Goal: Information Seeking & Learning: Find specific fact

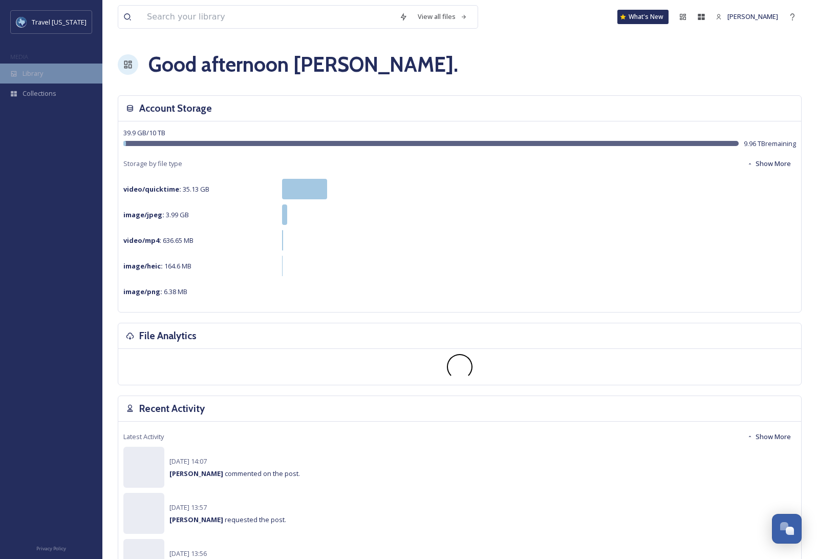
click at [40, 72] on span "Library" at bounding box center [33, 74] width 20 height 10
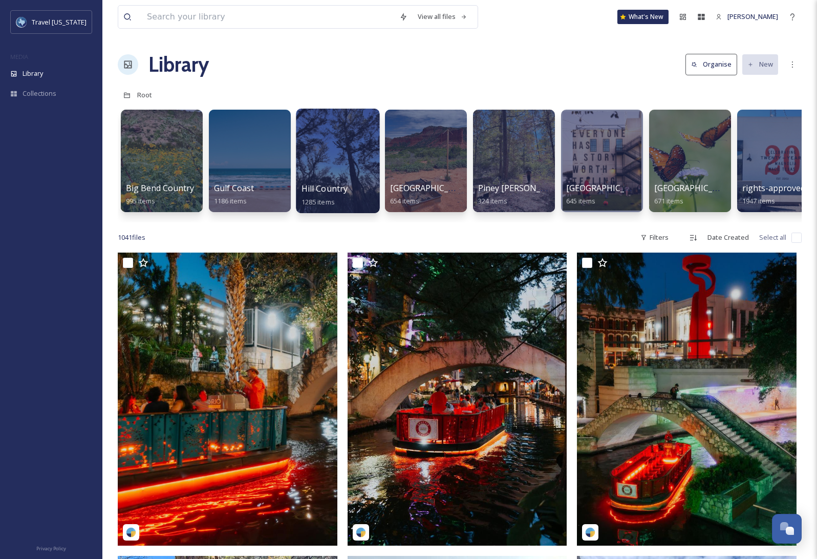
click at [333, 159] on div at bounding box center [337, 161] width 83 height 104
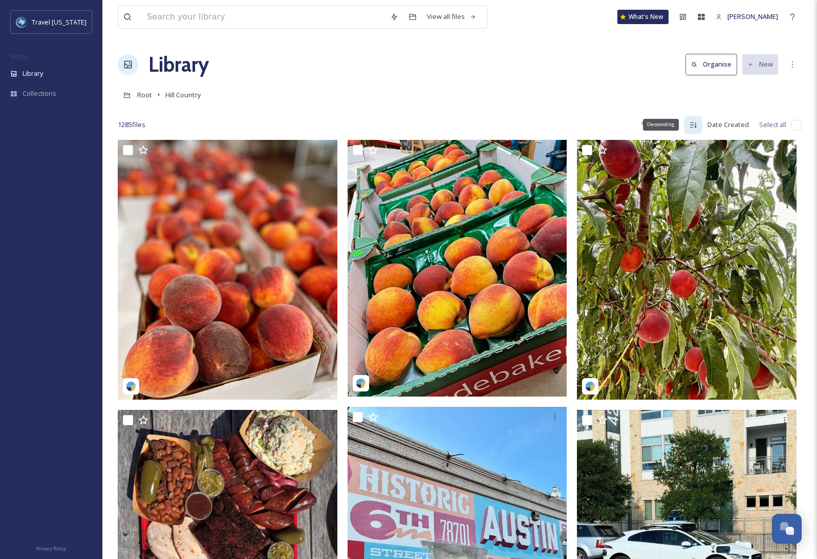
click at [663, 122] on div "Descending" at bounding box center [661, 124] width 36 height 11
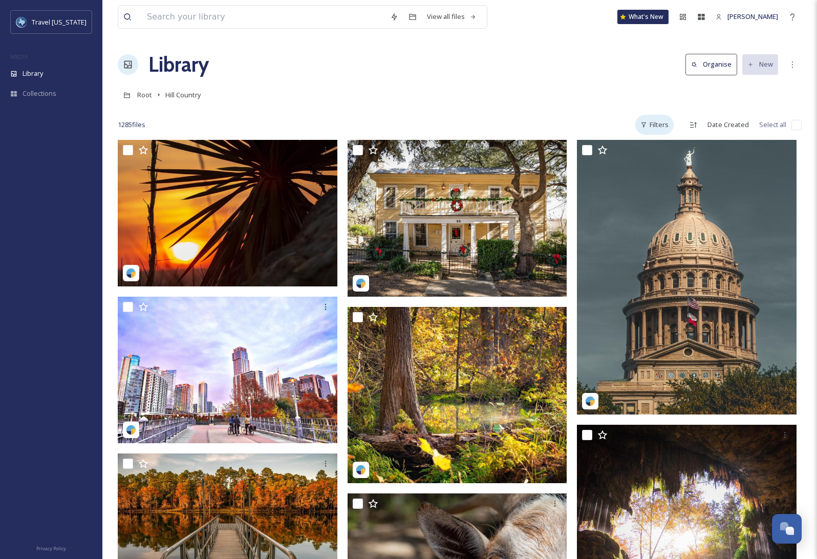
click at [660, 128] on div "Filters" at bounding box center [655, 125] width 38 height 20
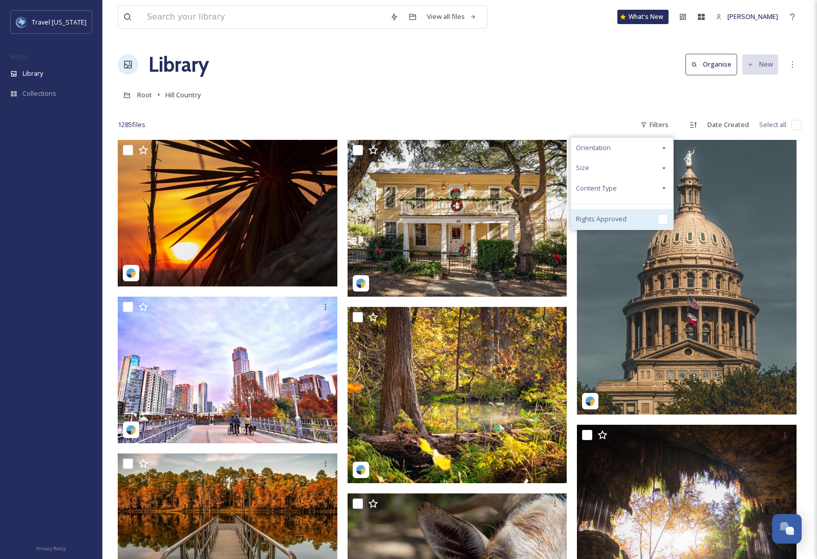
click at [662, 218] on input "checkbox" at bounding box center [663, 219] width 10 height 10
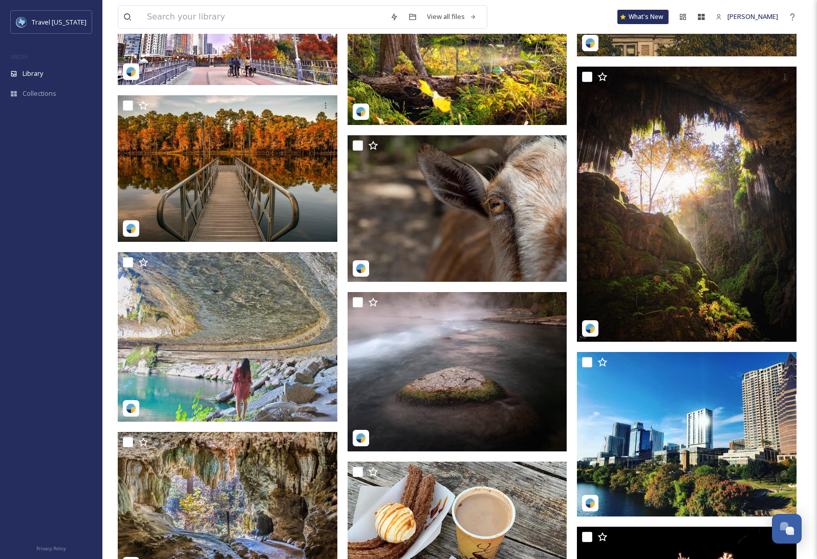
scroll to position [358, 0]
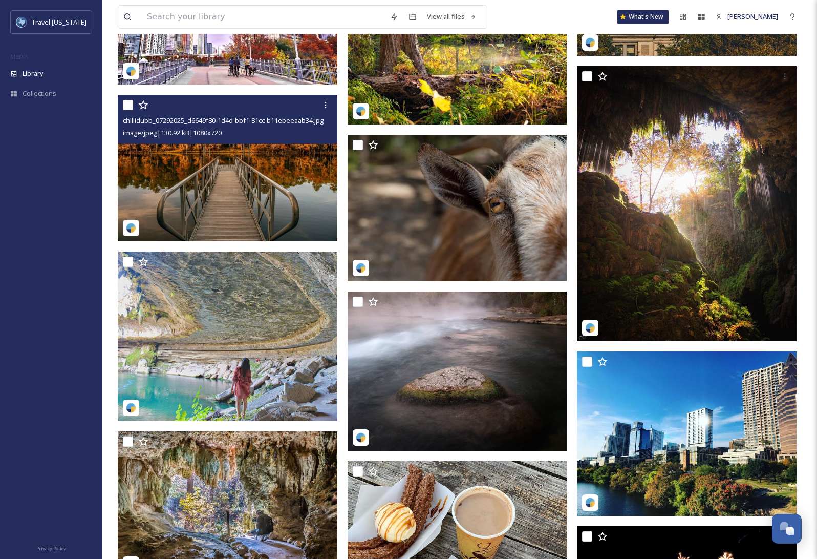
click at [234, 175] on img at bounding box center [228, 168] width 220 height 146
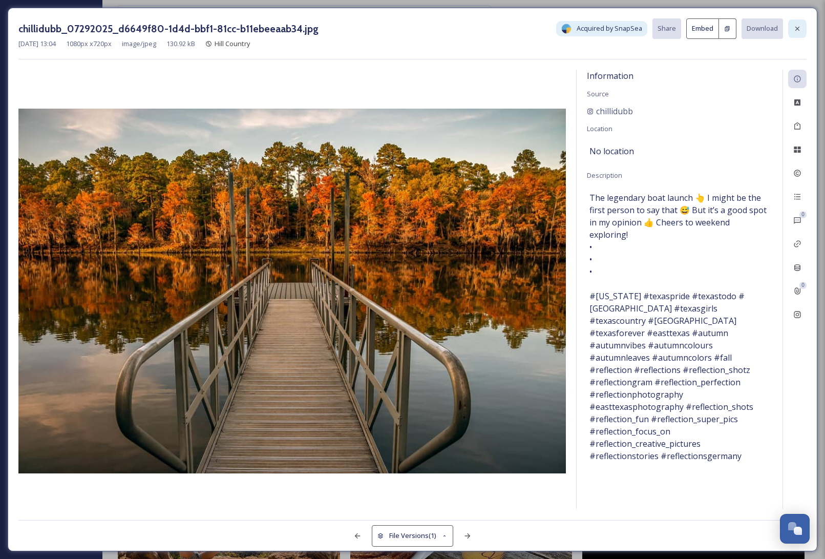
click at [799, 25] on icon at bounding box center [797, 29] width 8 height 8
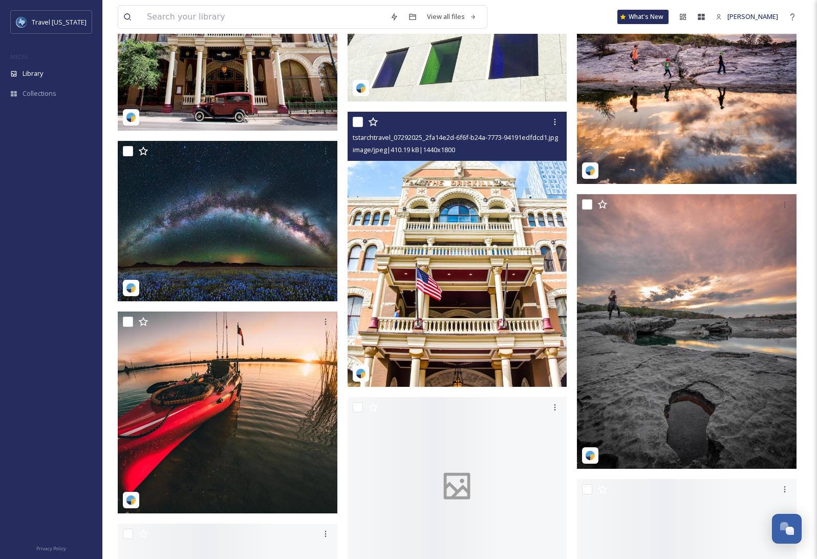
scroll to position [3995, 0]
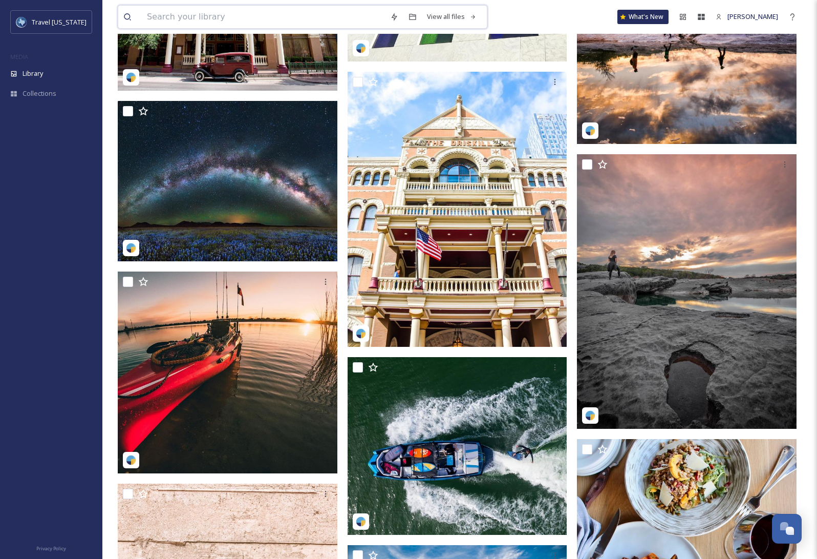
click at [212, 15] on input at bounding box center [263, 17] width 243 height 23
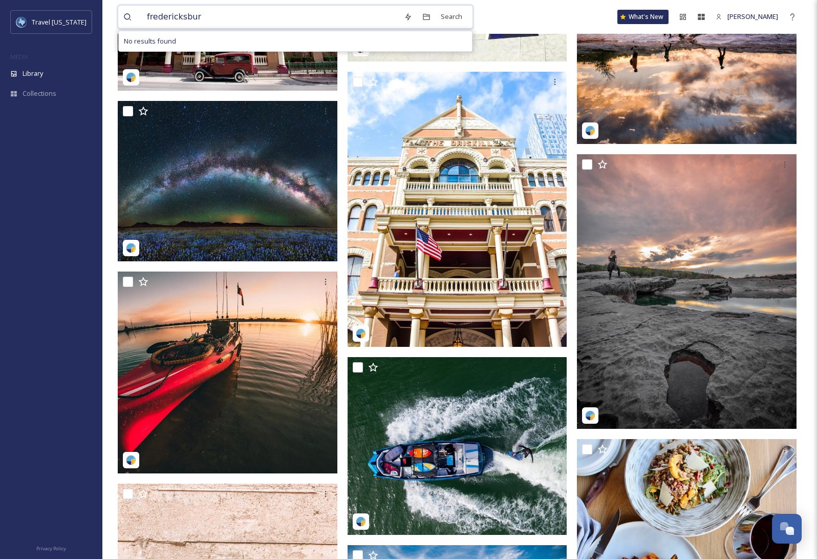
type input "[GEOGRAPHIC_DATA]"
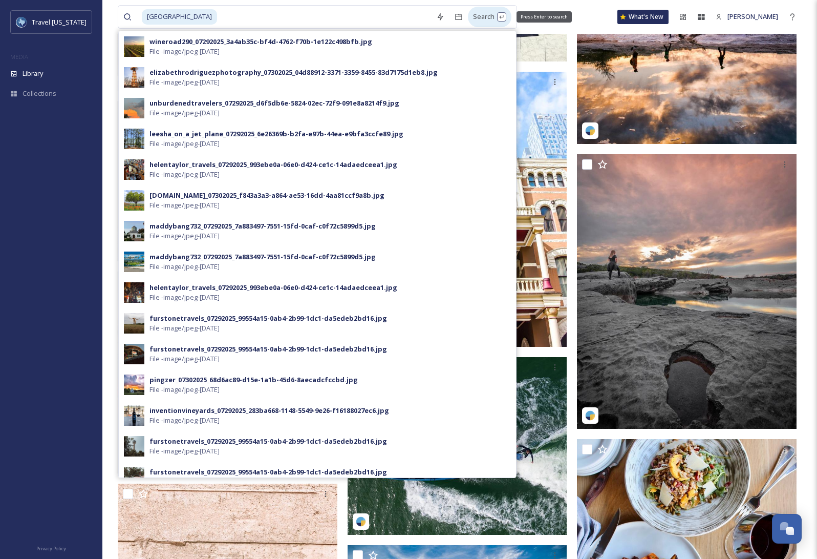
click at [469, 17] on div "Search Press Enter to search" at bounding box center [490, 17] width 44 height 20
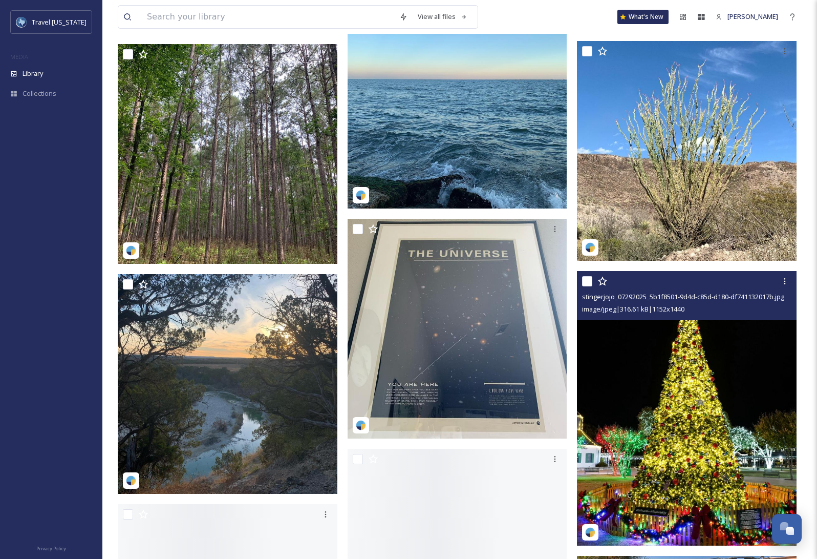
scroll to position [973, 0]
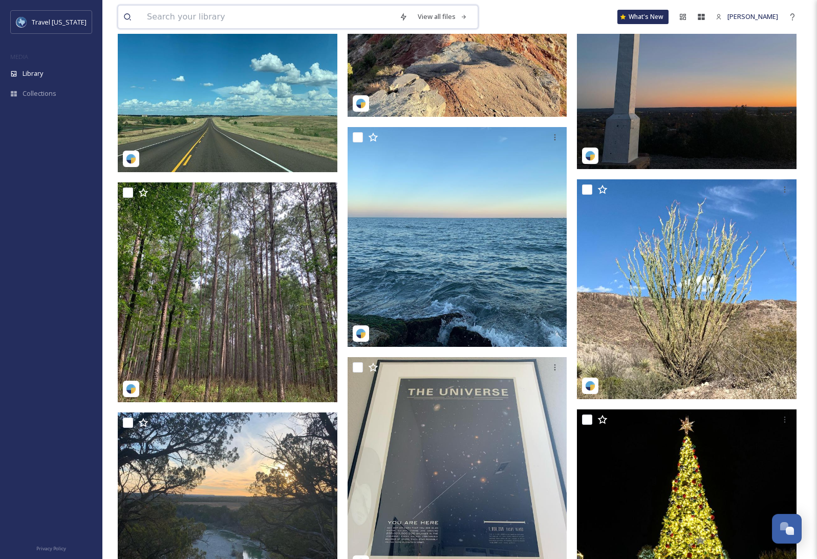
click at [268, 14] on input at bounding box center [268, 17] width 252 height 23
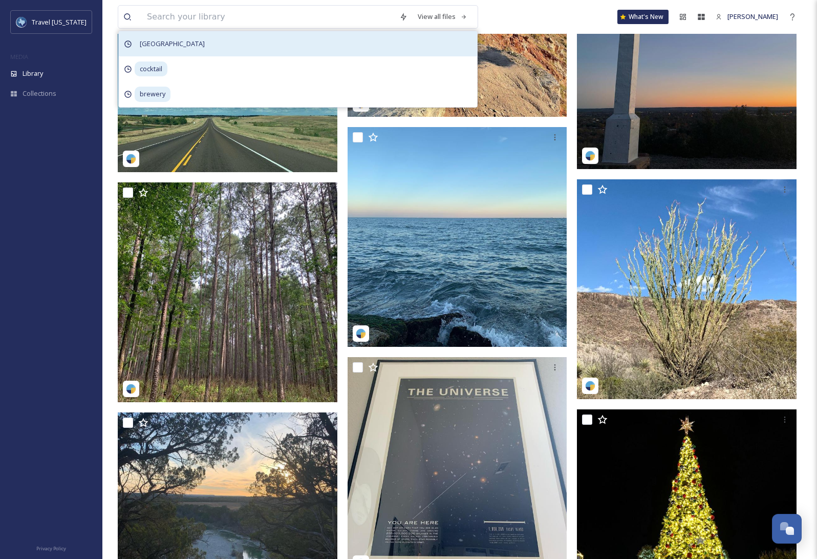
click at [168, 44] on span "[GEOGRAPHIC_DATA]" at bounding box center [172, 43] width 75 height 15
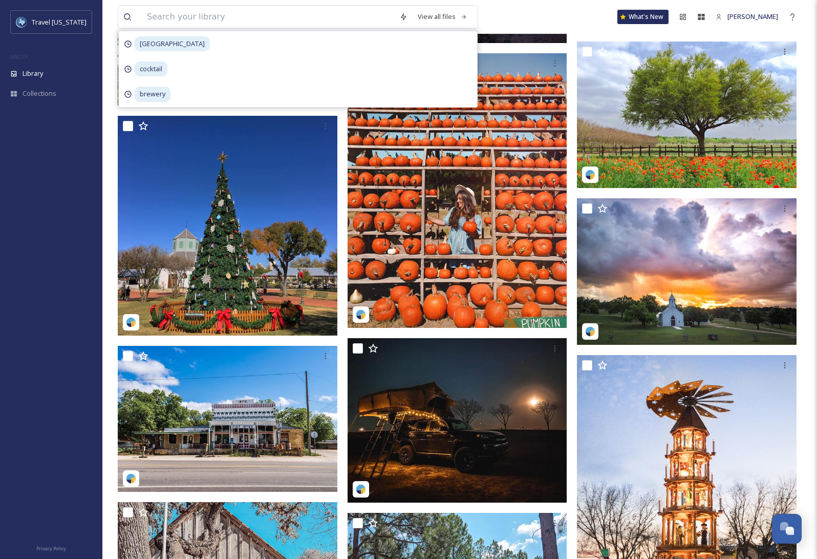
scroll to position [6146, 0]
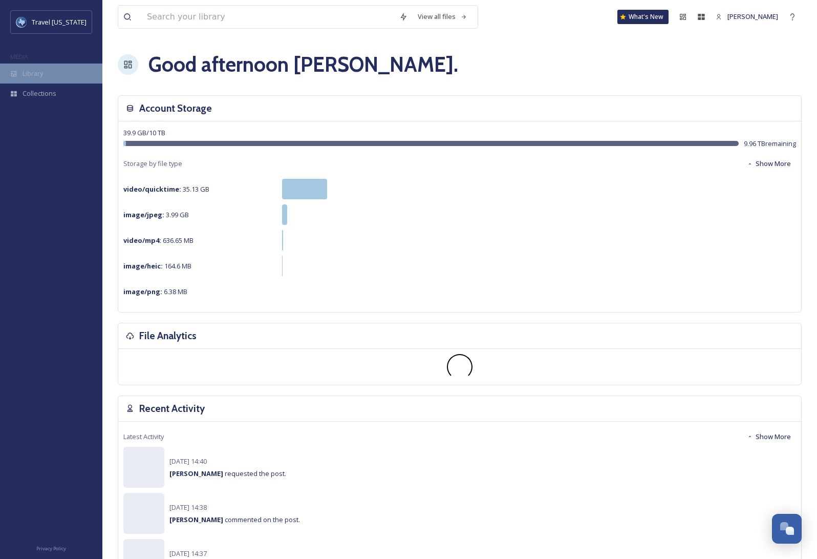
click at [41, 78] on span "Library" at bounding box center [33, 74] width 20 height 10
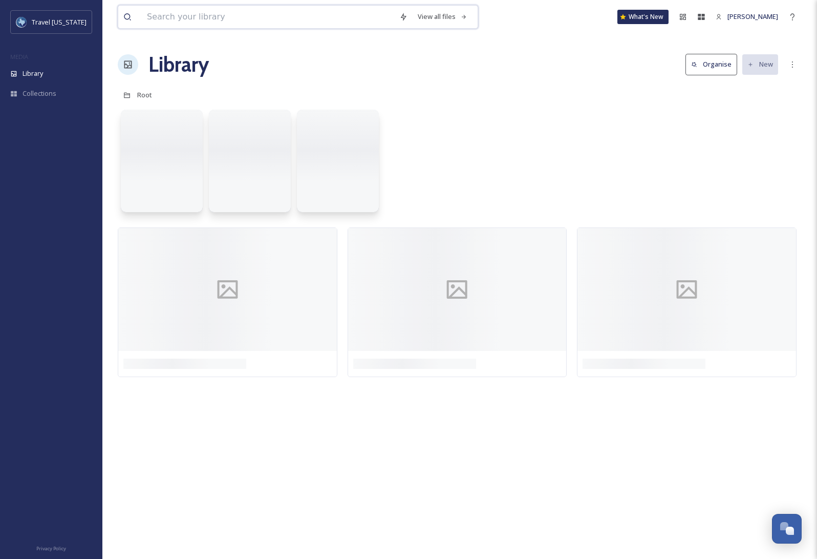
click at [191, 18] on input at bounding box center [268, 17] width 252 height 23
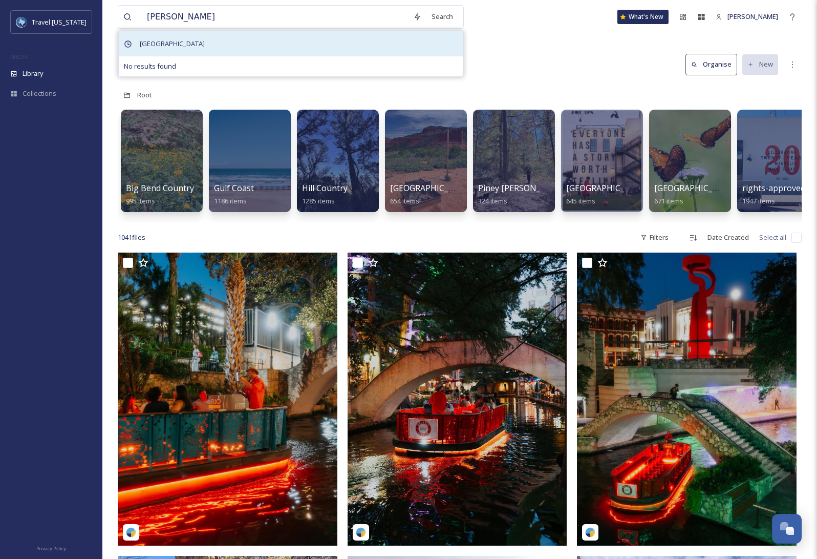
click at [143, 40] on span "[GEOGRAPHIC_DATA]" at bounding box center [172, 43] width 75 height 15
click at [167, 45] on span "[GEOGRAPHIC_DATA]" at bounding box center [172, 43] width 75 height 15
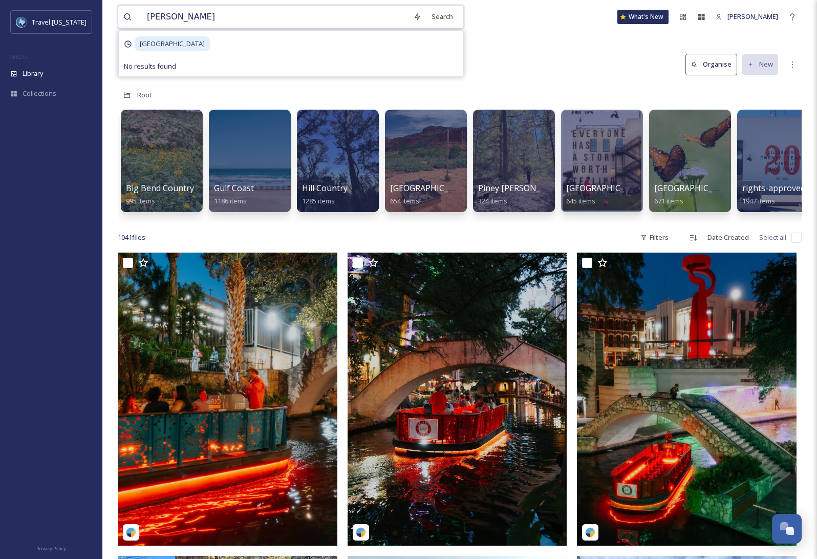
click at [183, 21] on input "[PERSON_NAME]" at bounding box center [275, 17] width 266 height 23
type input "[GEOGRAPHIC_DATA]"
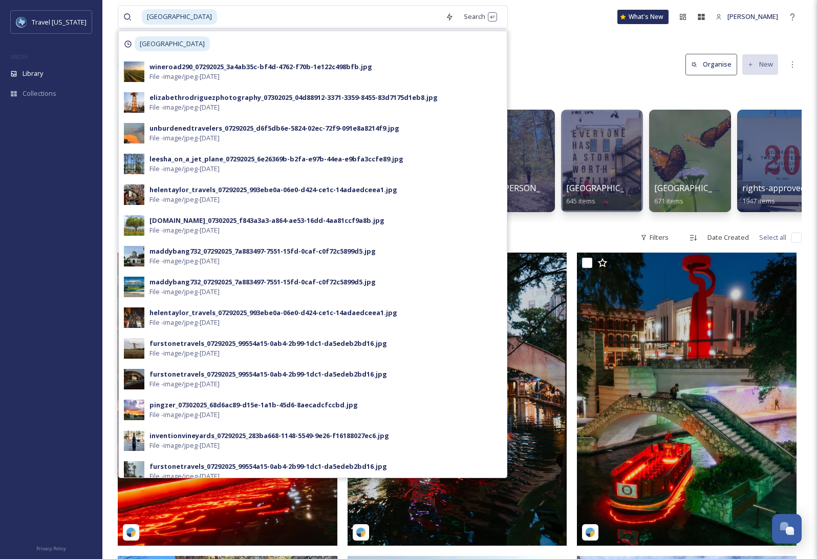
click at [638, 67] on div "Library Organise New" at bounding box center [460, 64] width 684 height 31
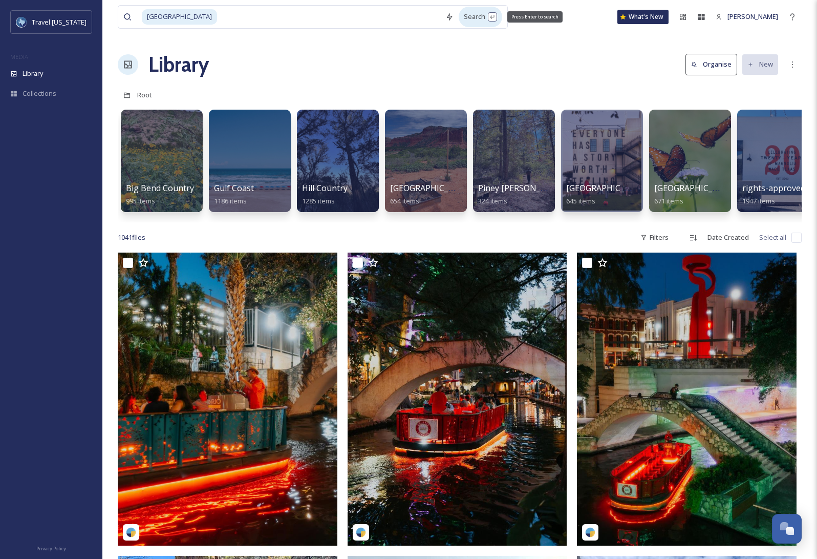
click at [459, 17] on div "Search Press Enter to search" at bounding box center [481, 17] width 44 height 20
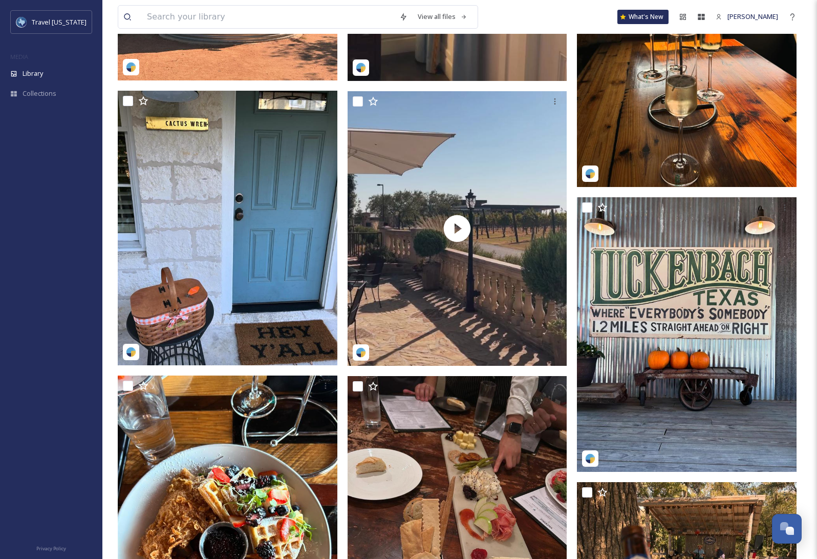
scroll to position [3150, 0]
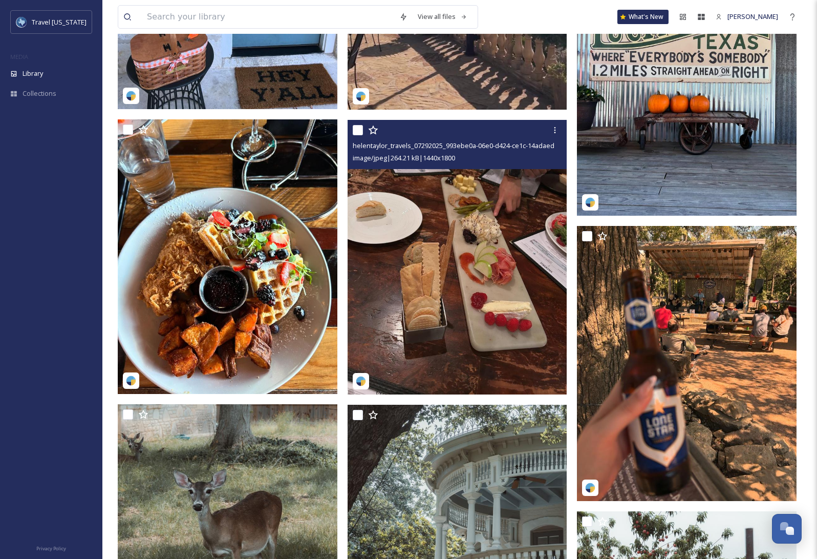
click at [449, 242] on img at bounding box center [458, 257] width 220 height 275
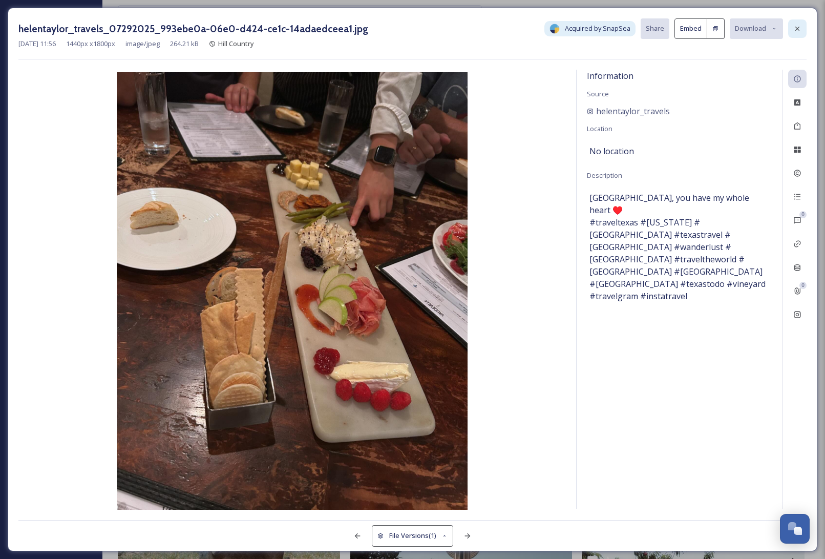
click at [797, 27] on icon at bounding box center [797, 29] width 8 height 8
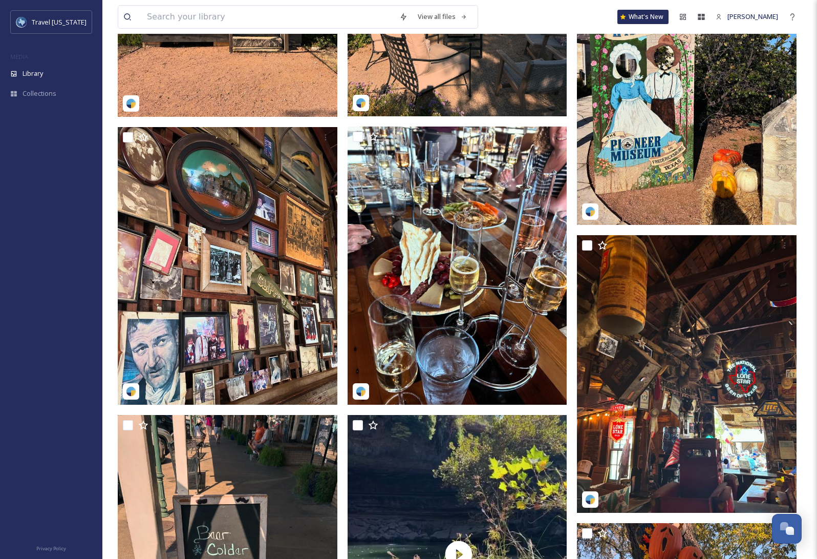
scroll to position [2023, 0]
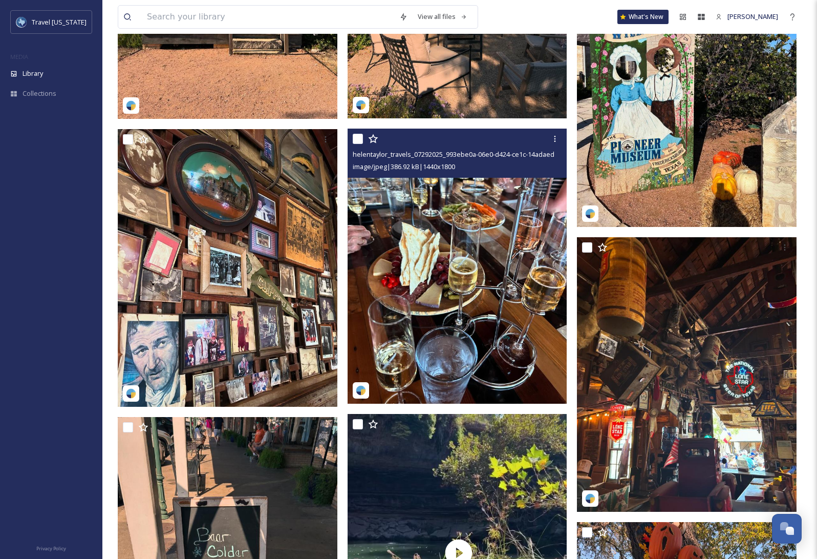
click at [460, 282] on img at bounding box center [458, 266] width 220 height 275
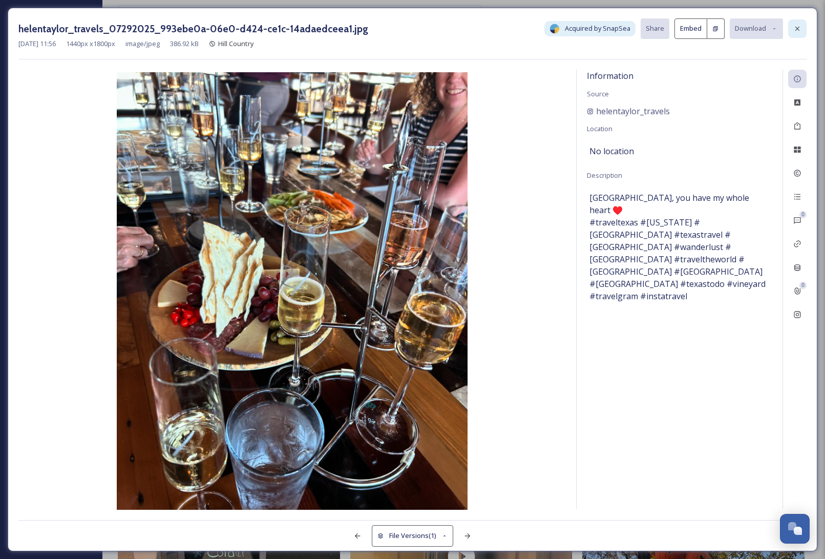
click at [801, 29] on icon at bounding box center [797, 29] width 8 height 8
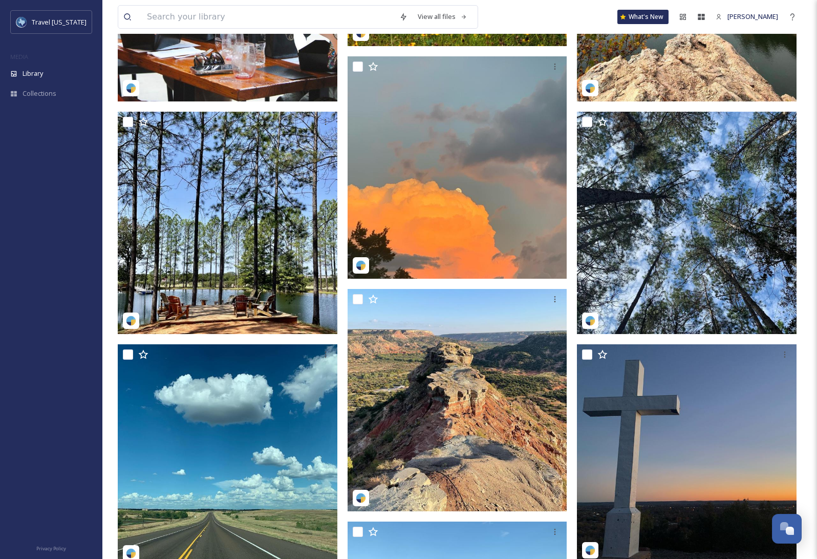
scroll to position [538, 0]
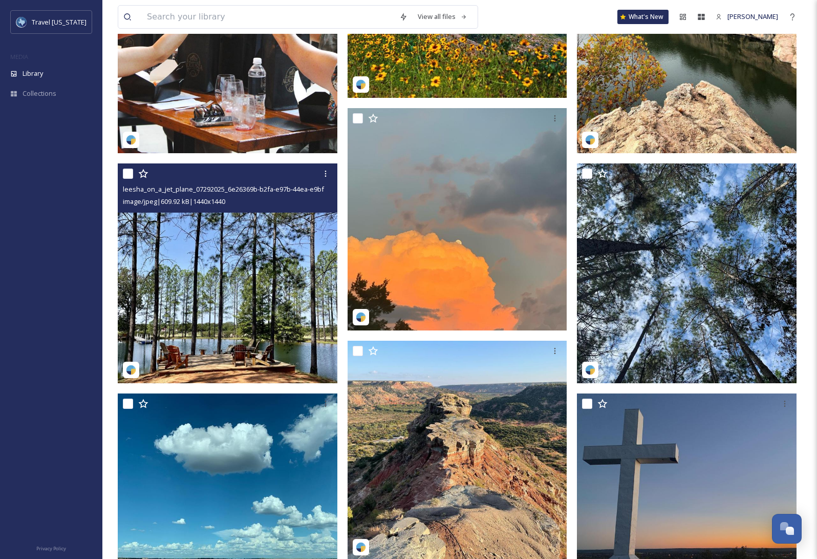
click at [235, 305] on img at bounding box center [228, 273] width 220 height 220
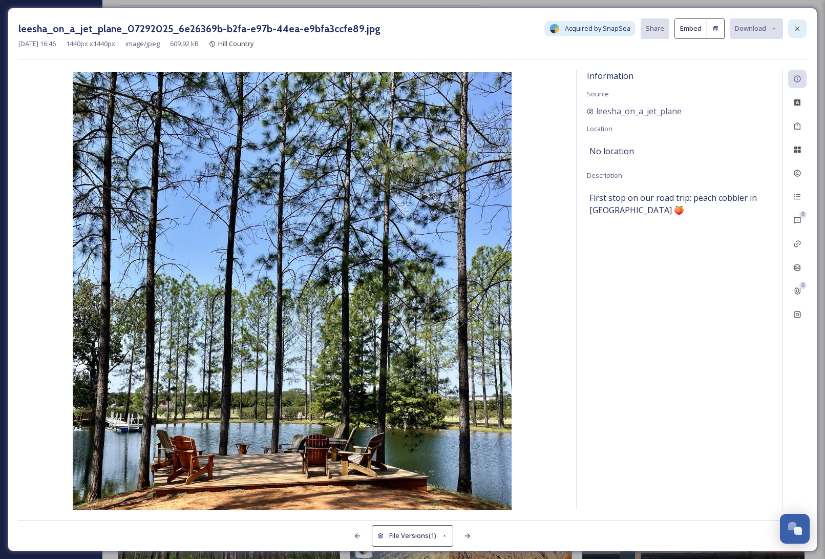
click at [799, 29] on icon at bounding box center [797, 29] width 8 height 8
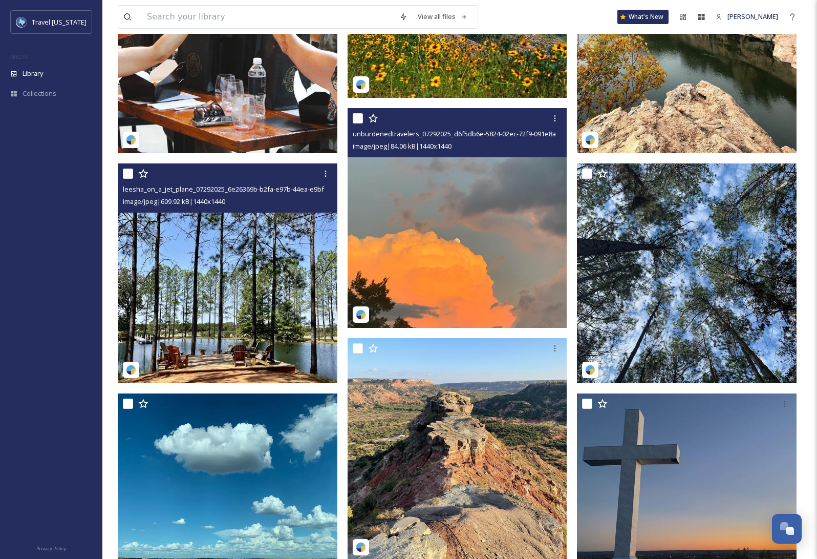
click at [432, 224] on img at bounding box center [458, 218] width 220 height 220
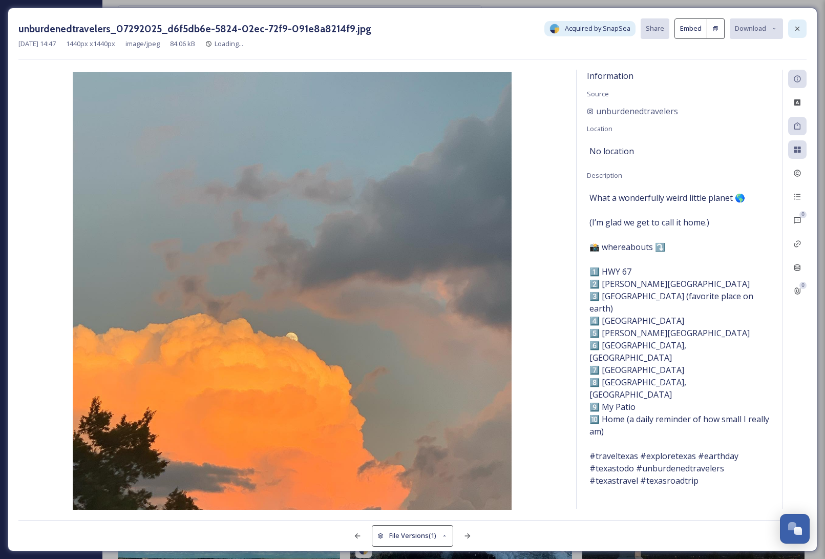
click at [797, 28] on icon at bounding box center [797, 29] width 4 height 4
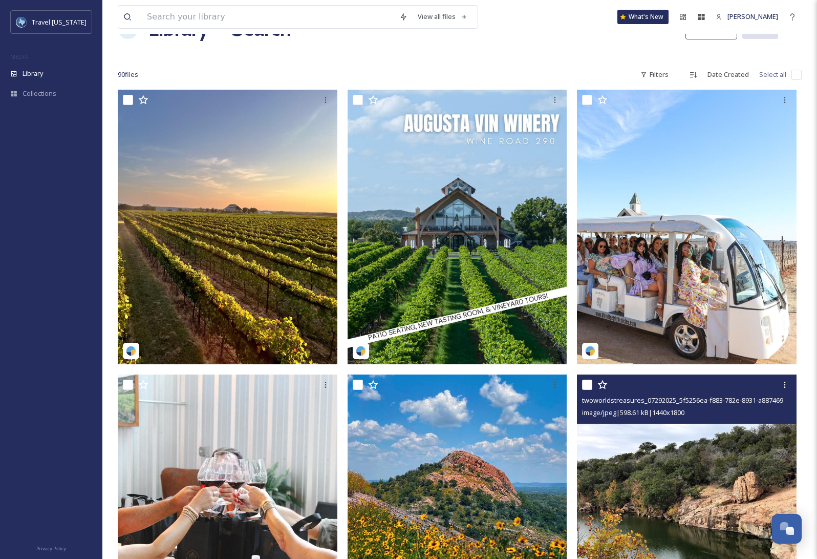
scroll to position [26, 0]
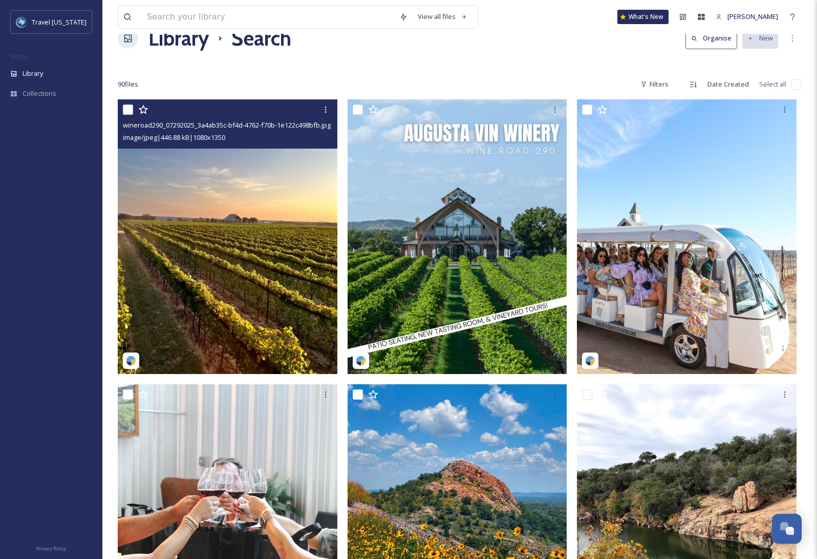
click at [216, 244] on img at bounding box center [228, 236] width 220 height 275
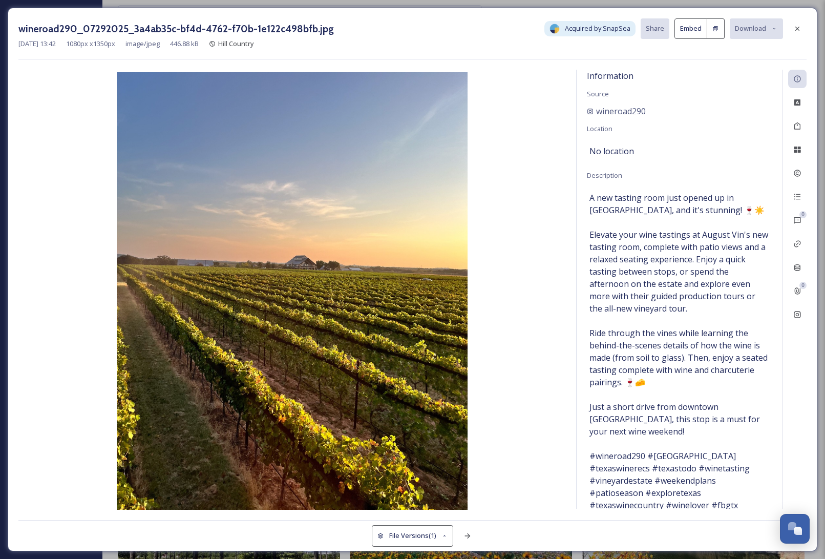
click at [455, 25] on div "wineroad290_07292025_3a4ab35c-bf4d-4762-f70b-1e122c498bfb.jpg Acquired by SnapS…" at bounding box center [412, 28] width 788 height 20
click at [800, 29] on icon at bounding box center [797, 29] width 8 height 8
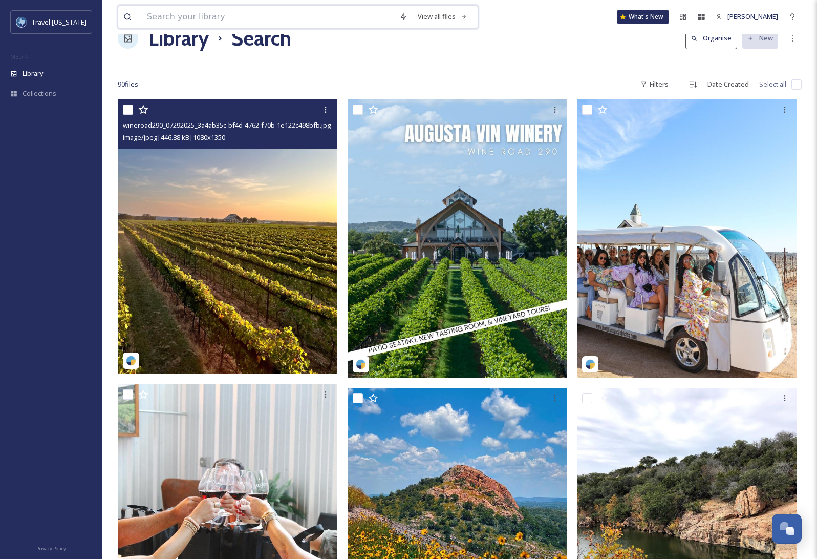
click at [222, 18] on input at bounding box center [268, 17] width 252 height 23
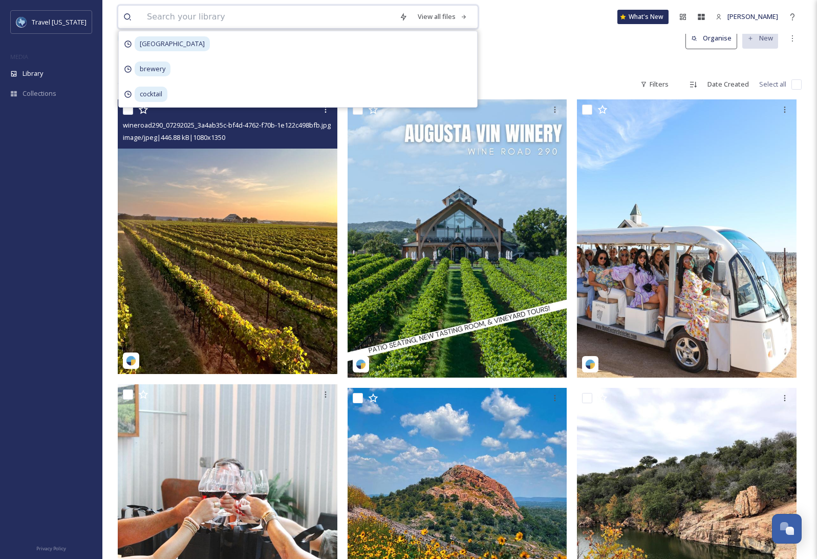
click at [176, 16] on input at bounding box center [268, 17] width 252 height 23
type input "gruene"
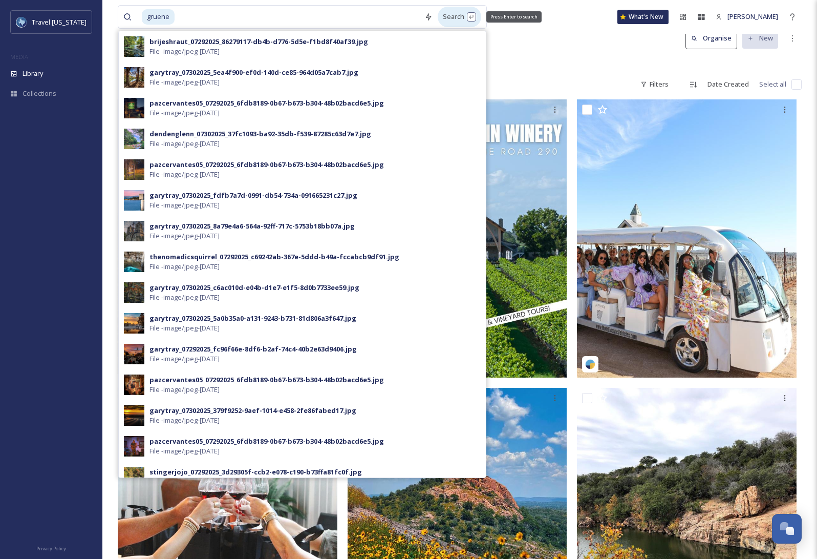
click at [448, 17] on div "Search Press Enter to search" at bounding box center [460, 17] width 44 height 20
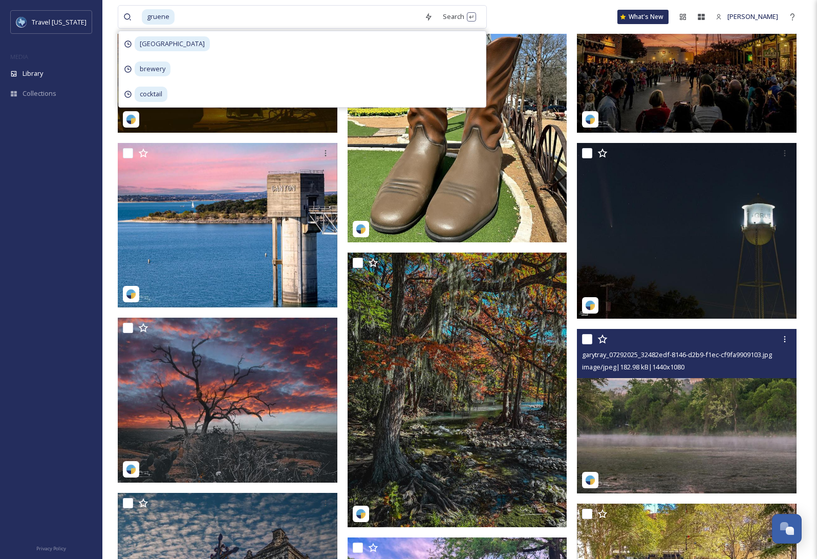
scroll to position [922, 0]
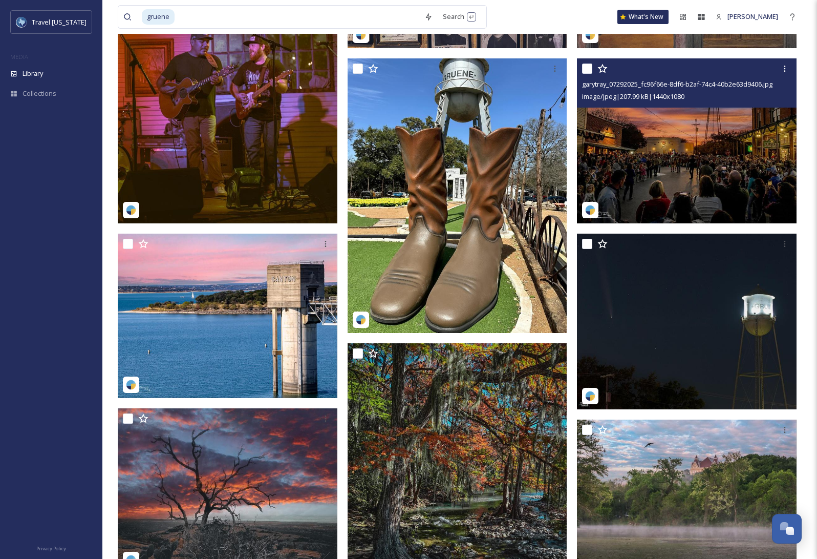
click at [683, 149] on img at bounding box center [687, 140] width 220 height 165
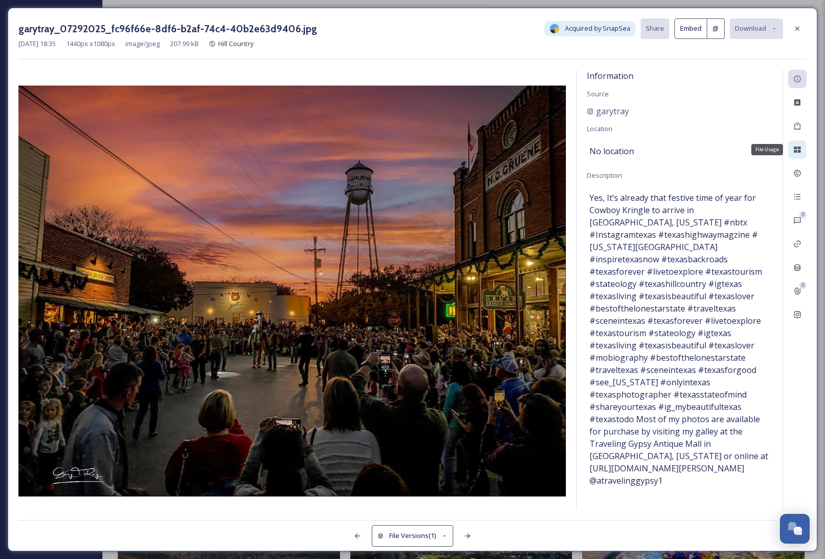
click at [796, 149] on icon at bounding box center [797, 149] width 7 height 6
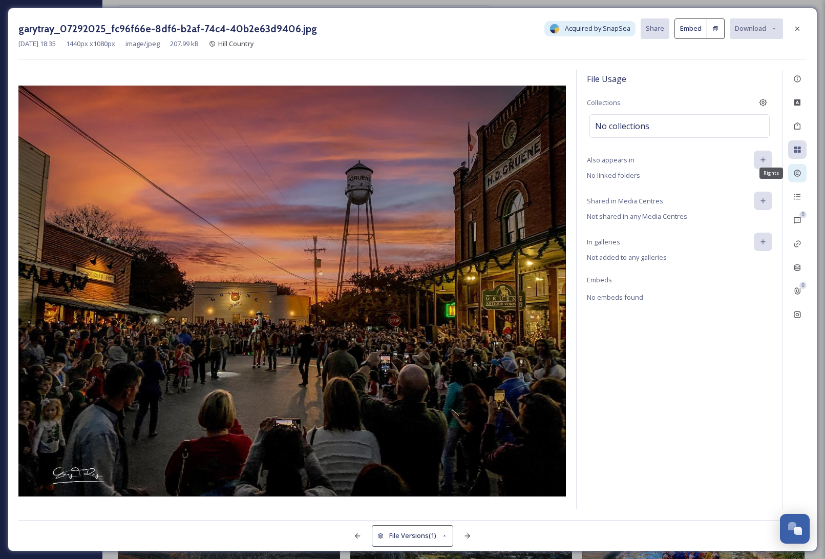
click at [796, 173] on icon at bounding box center [797, 173] width 7 height 7
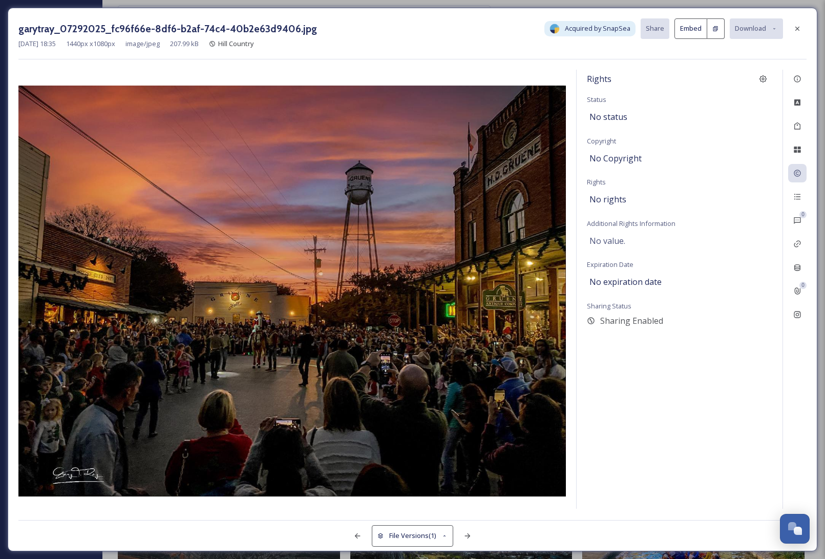
click at [797, 29] on icon at bounding box center [797, 29] width 4 height 4
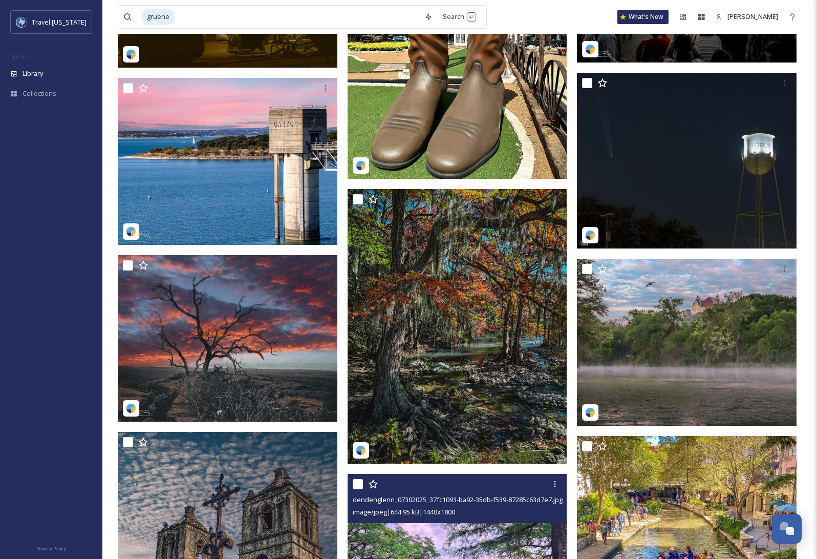
scroll to position [1075, 0]
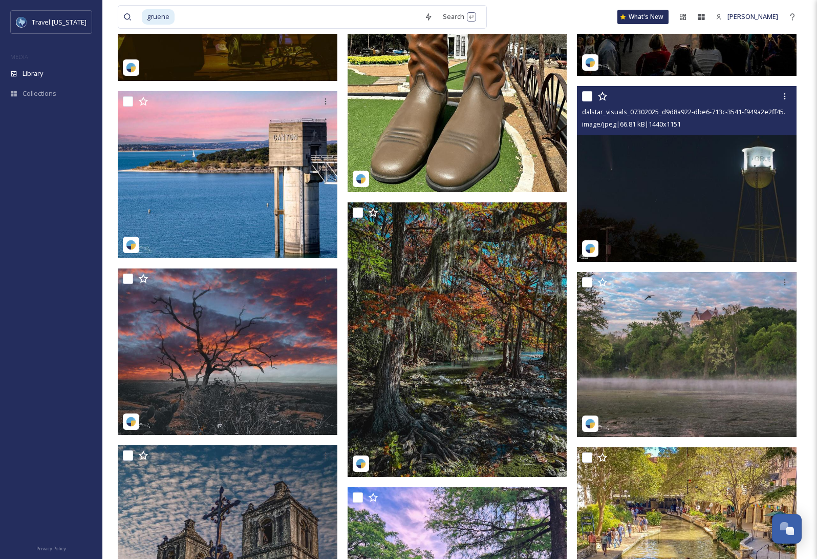
click at [687, 191] on img at bounding box center [687, 174] width 220 height 176
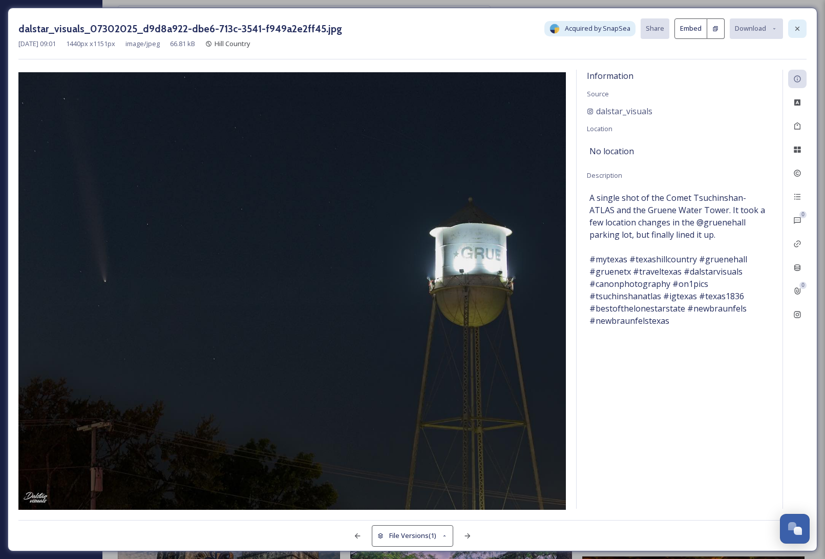
click at [795, 27] on icon at bounding box center [797, 29] width 8 height 8
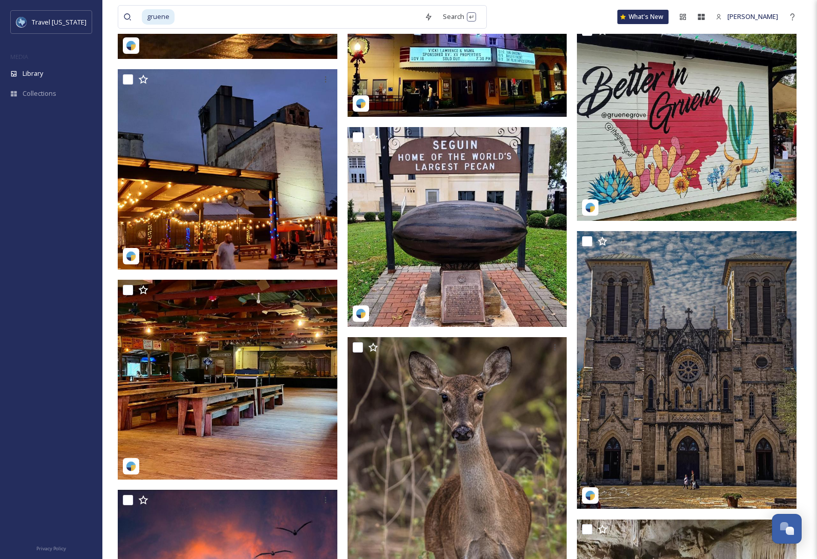
scroll to position [2817, 0]
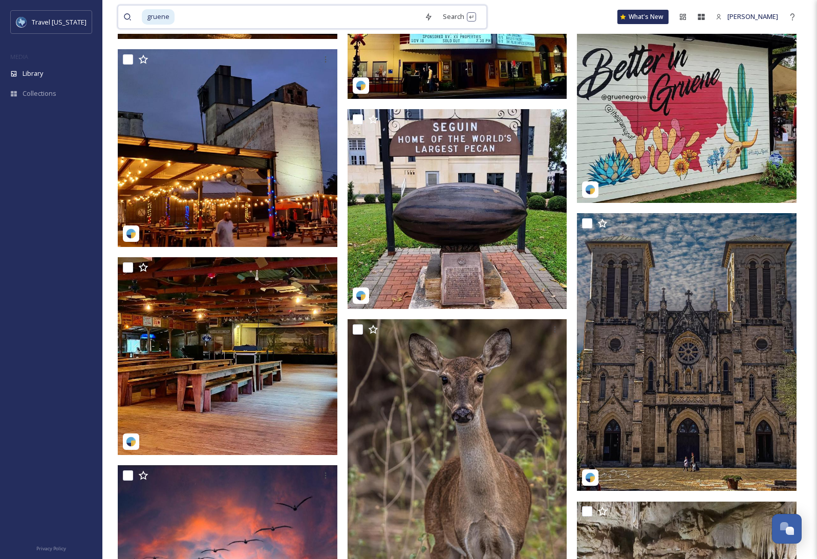
click at [195, 10] on input at bounding box center [298, 17] width 244 height 23
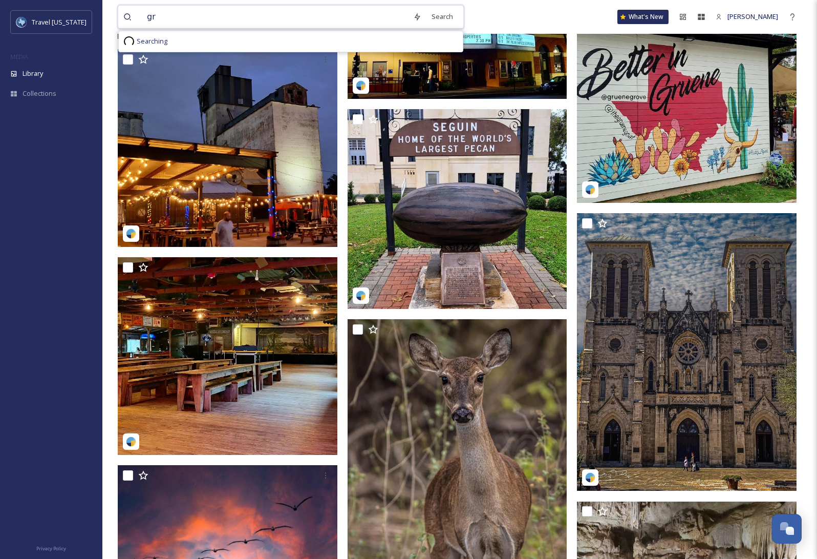
type input "g"
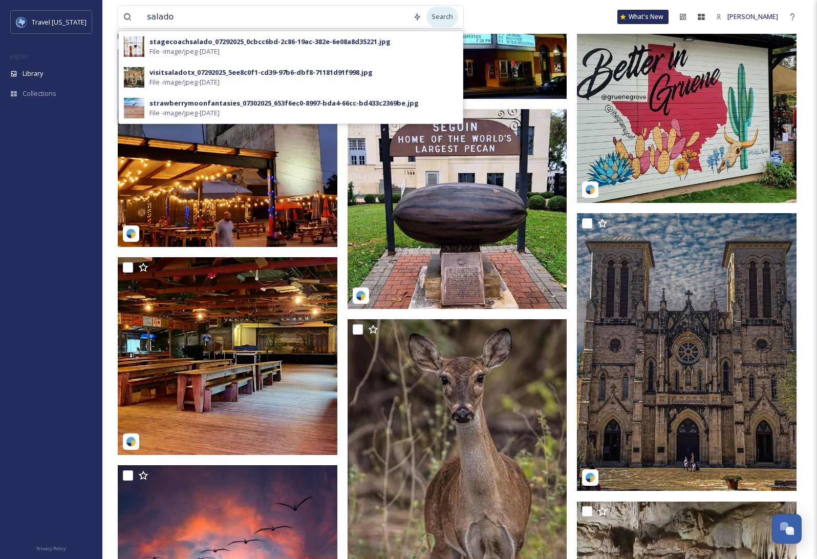
click at [444, 16] on div "Search" at bounding box center [443, 17] width 32 height 20
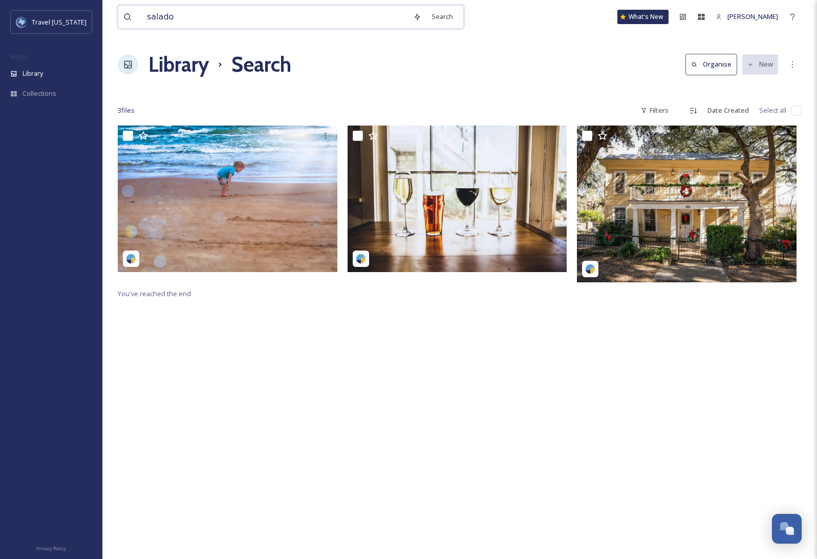
drag, startPoint x: 177, startPoint y: 16, endPoint x: 119, endPoint y: 14, distance: 58.4
click at [119, 14] on div "salado Search" at bounding box center [291, 17] width 346 height 24
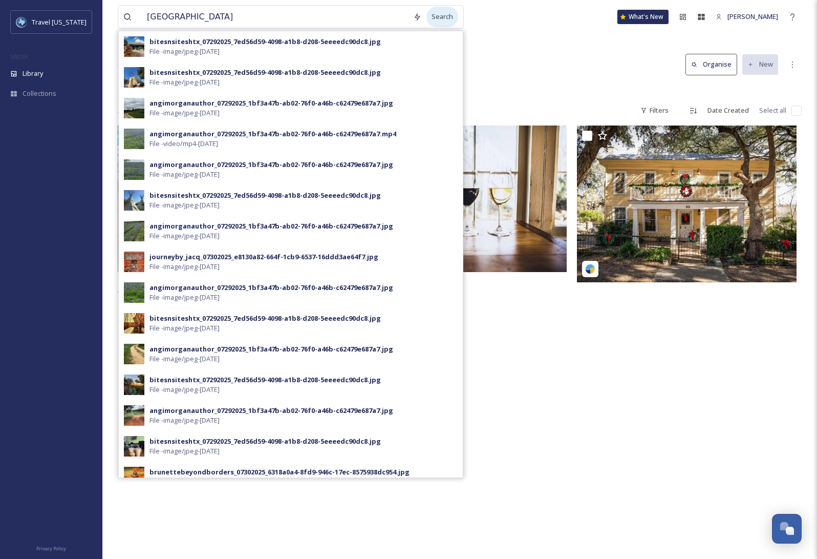
click at [444, 17] on div "Search" at bounding box center [443, 17] width 32 height 20
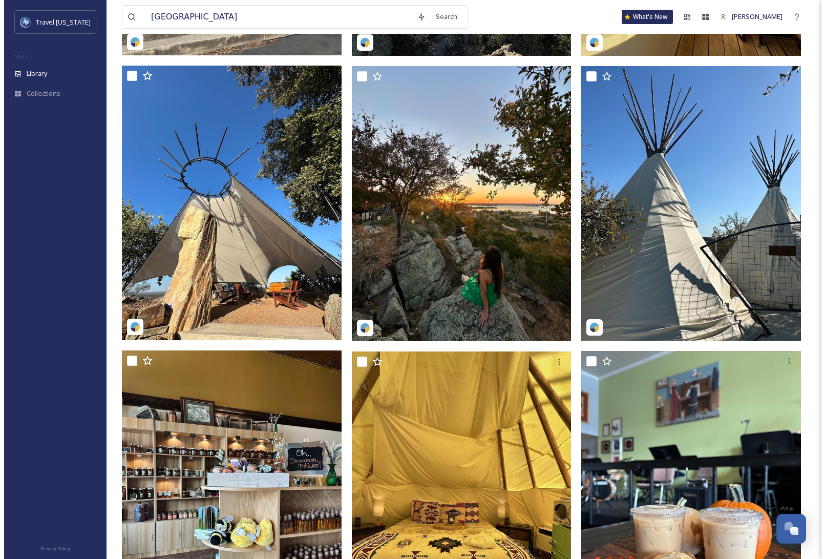
scroll to position [1485, 0]
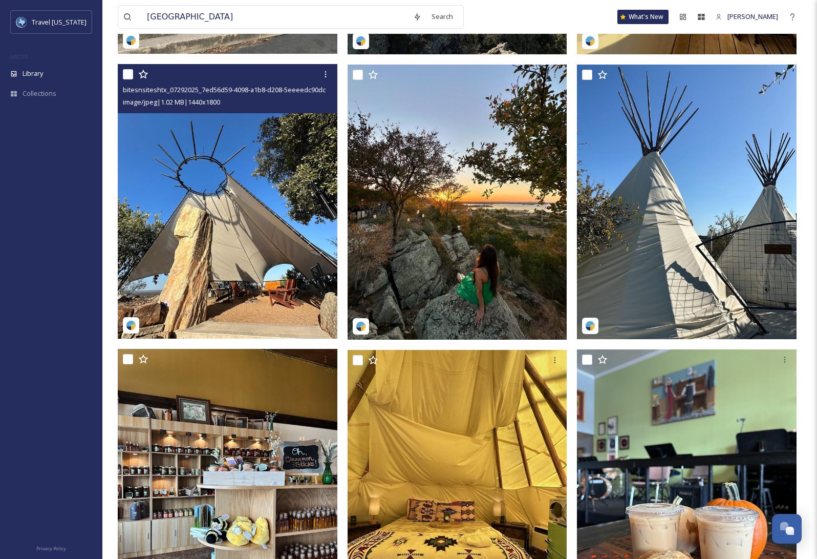
click at [225, 216] on img at bounding box center [228, 201] width 220 height 275
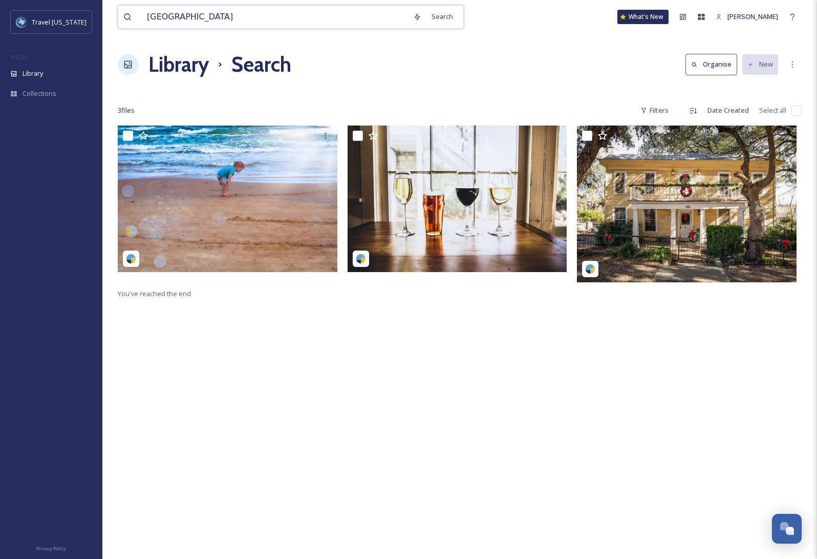
drag, startPoint x: 211, startPoint y: 18, endPoint x: 130, endPoint y: 14, distance: 81.6
click at [130, 14] on div "marble Falls" at bounding box center [265, 17] width 285 height 23
type input "sweetberry Farm"
click at [461, 16] on div "Search Press Enter to search" at bounding box center [474, 17] width 44 height 20
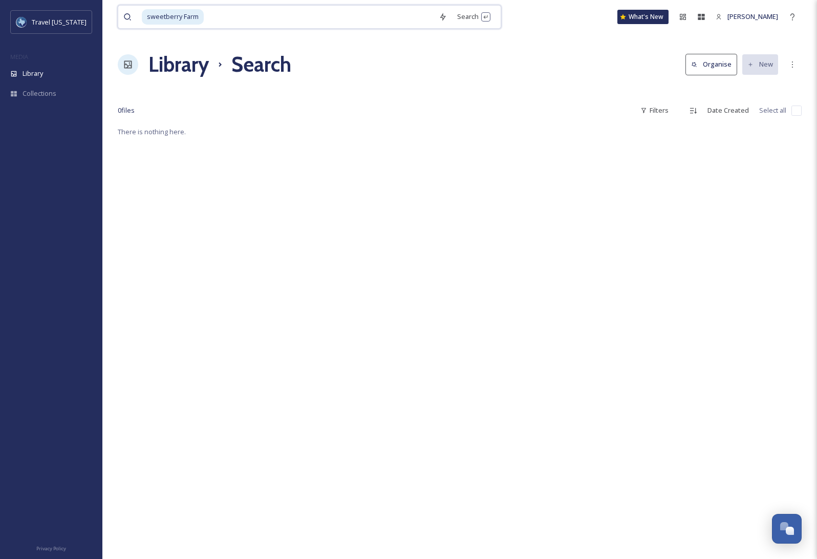
drag, startPoint x: 207, startPoint y: 14, endPoint x: 117, endPoint y: 13, distance: 90.1
click at [117, 13] on div "sweetberry Farm Search What's New Tamara Andrew Library Search Organise New You…" at bounding box center [459, 342] width 715 height 684
type input "s"
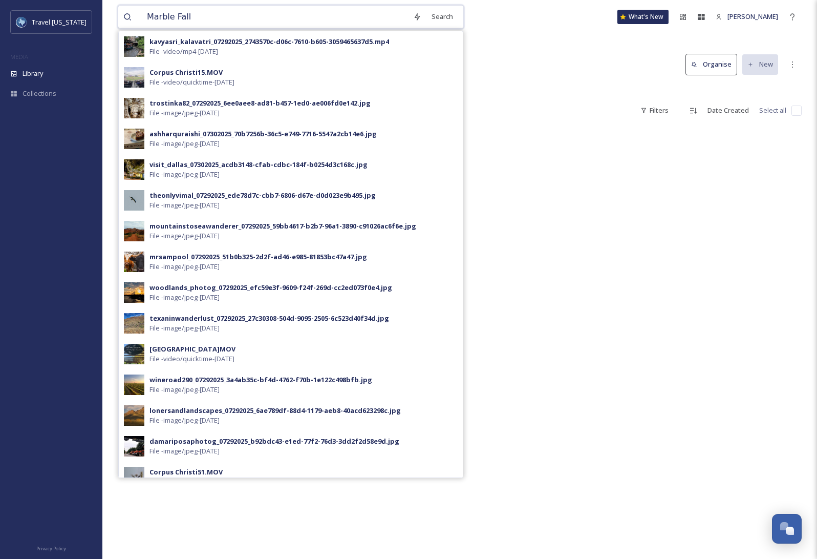
type input "Marble Falls"
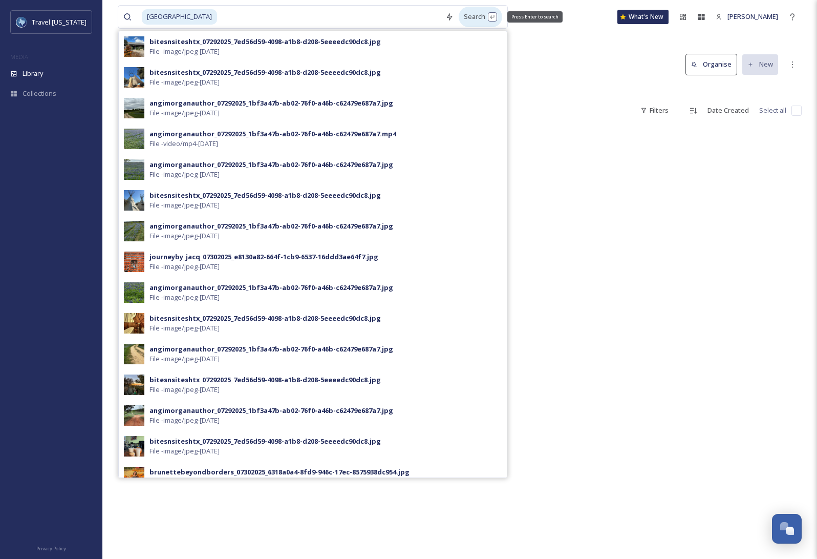
click at [459, 17] on div "Search Press Enter to search" at bounding box center [481, 17] width 44 height 20
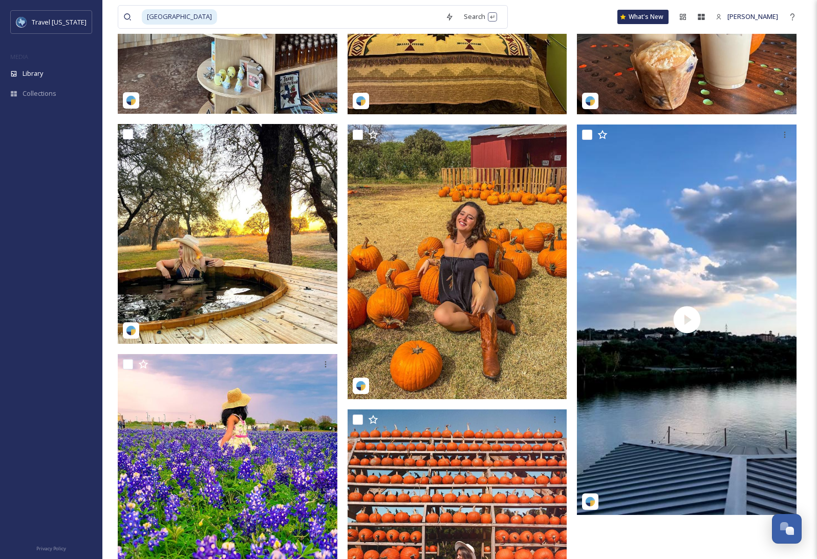
scroll to position [1984, 0]
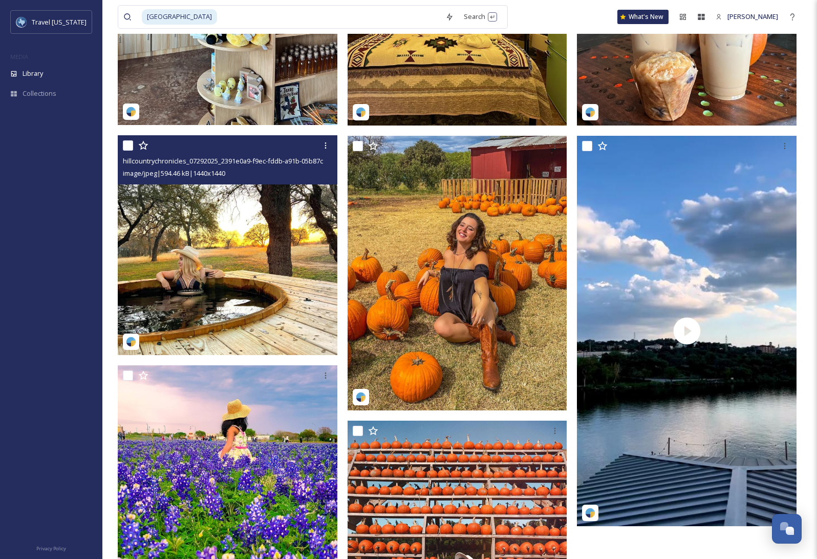
click at [207, 268] on img at bounding box center [228, 245] width 220 height 220
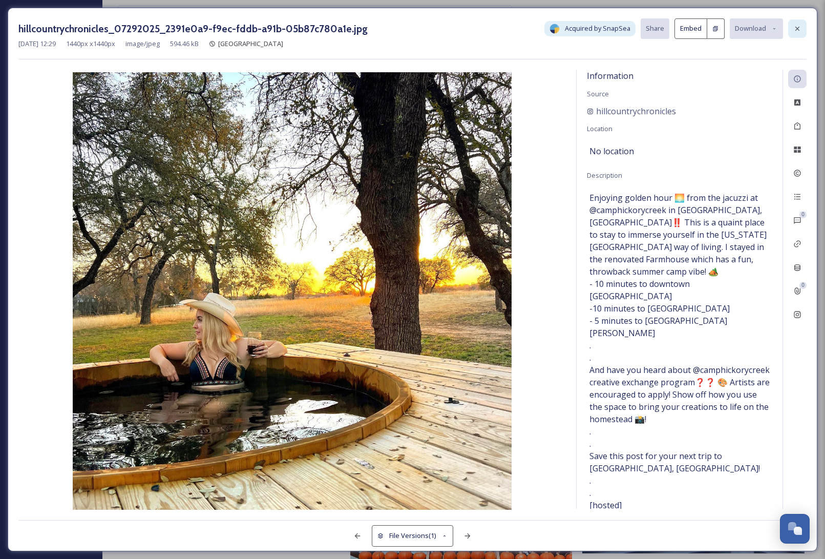
click at [800, 28] on icon at bounding box center [797, 29] width 8 height 8
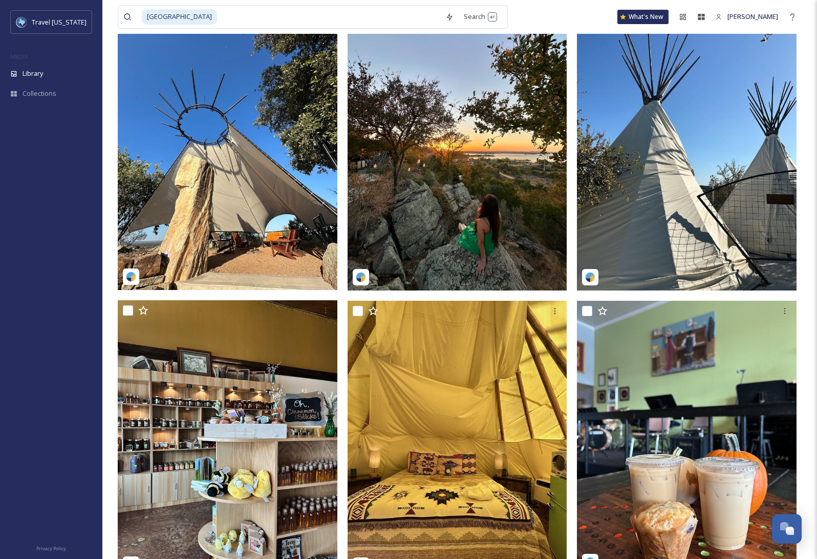
scroll to position [1523, 0]
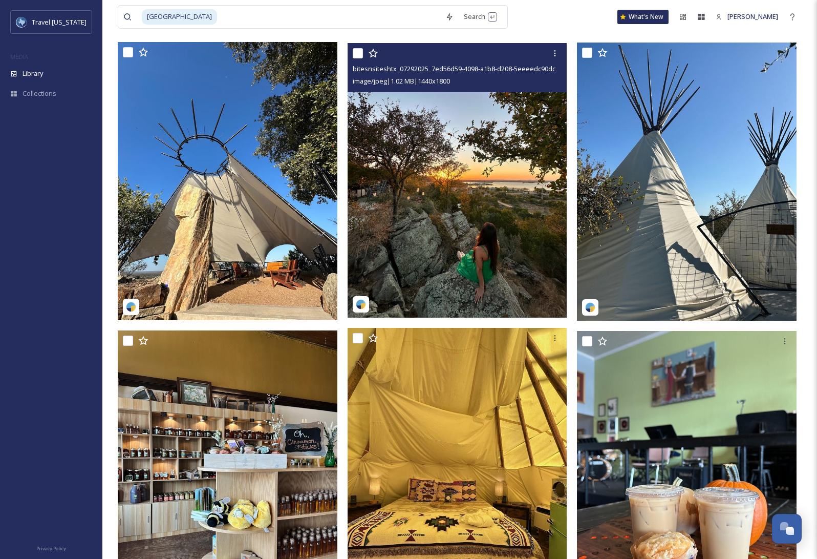
click at [448, 198] on img at bounding box center [458, 180] width 220 height 275
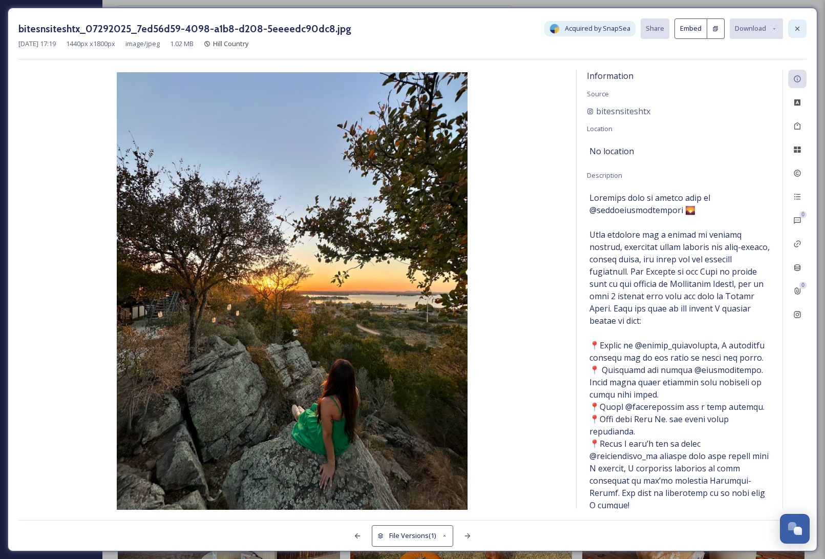
click at [799, 28] on icon at bounding box center [797, 29] width 8 height 8
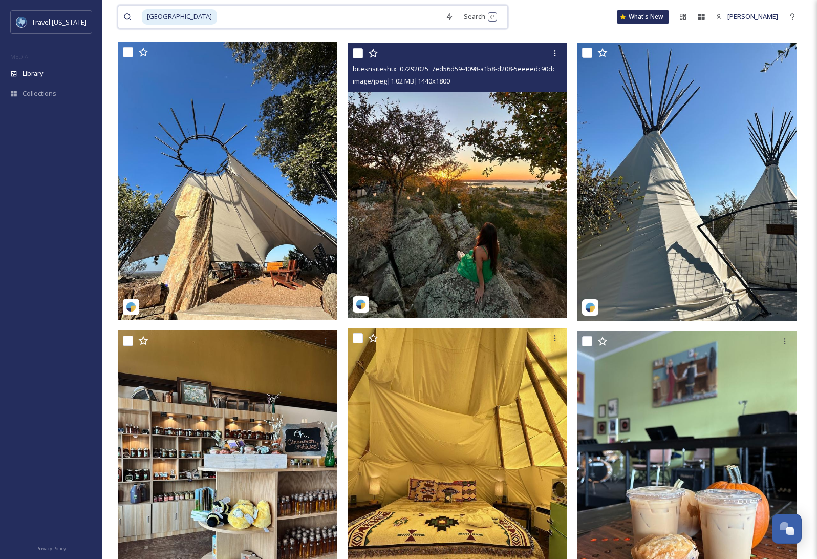
click at [218, 17] on input at bounding box center [329, 17] width 222 height 23
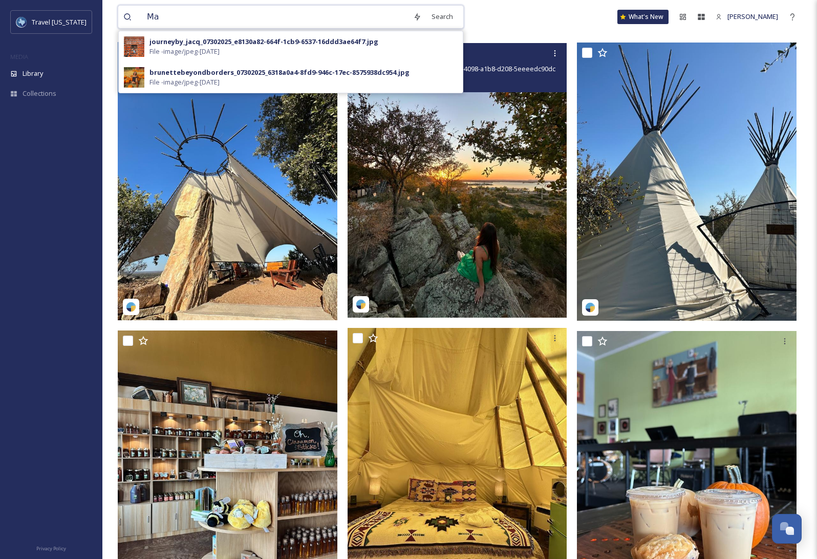
type input "M"
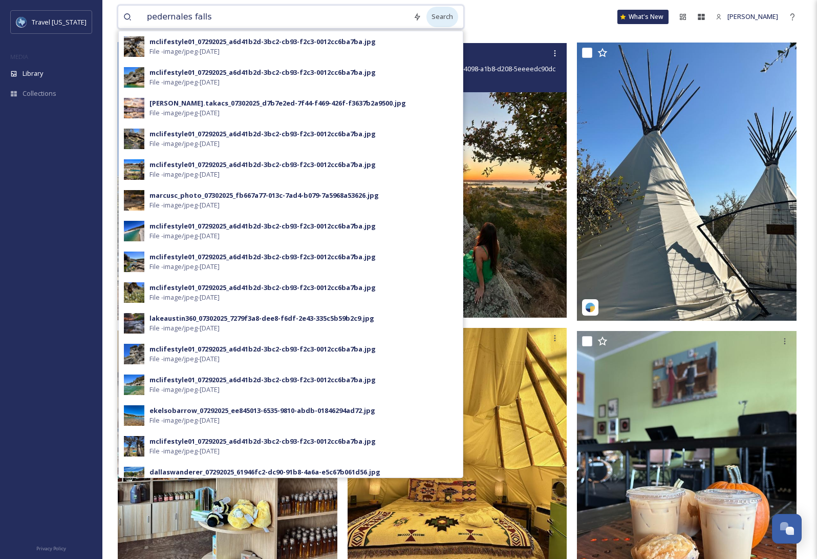
type input "pedernales falls"
click at [438, 18] on div "Search" at bounding box center [443, 17] width 32 height 20
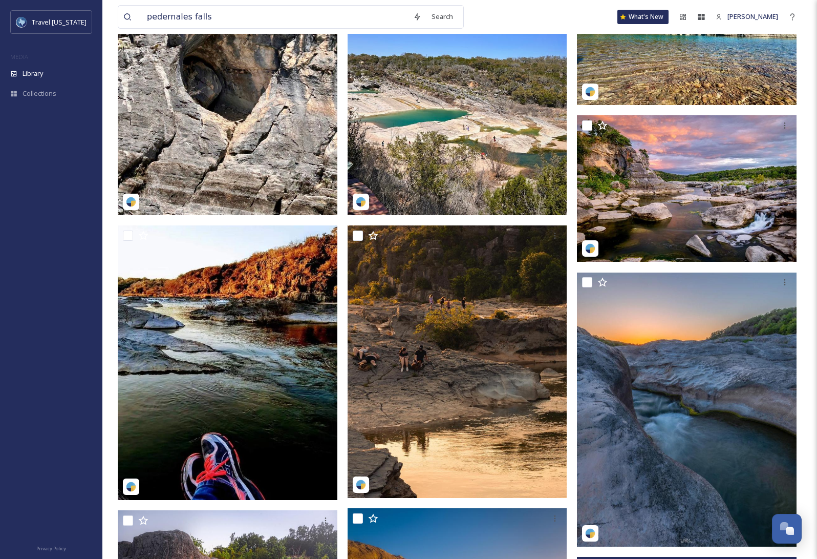
scroll to position [1888, 0]
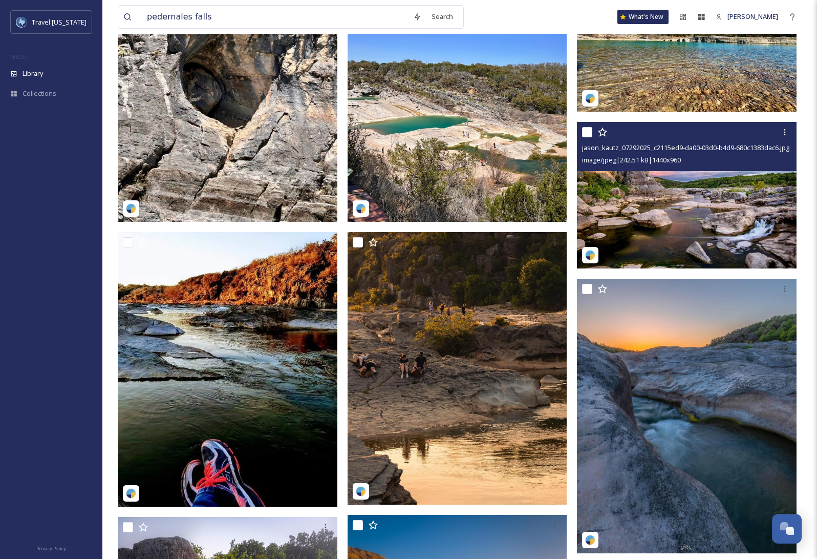
click at [688, 215] on img at bounding box center [687, 195] width 220 height 146
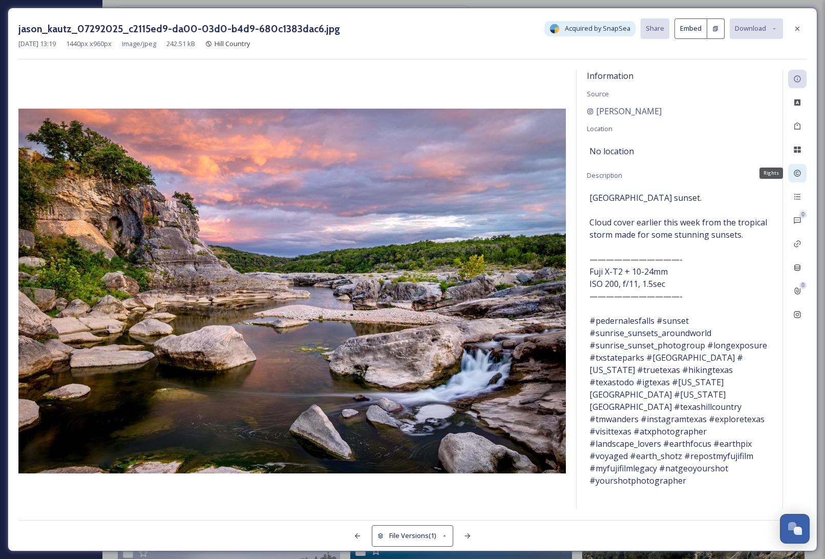
click at [797, 175] on icon at bounding box center [797, 173] width 8 height 8
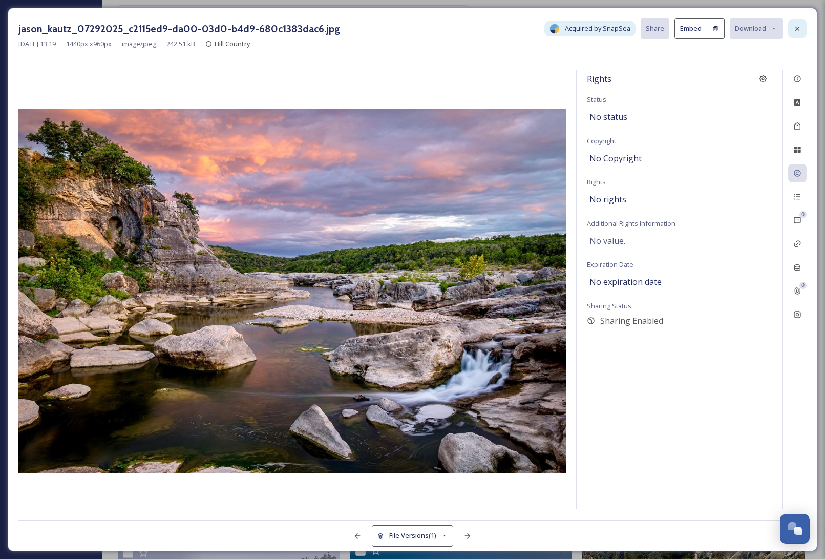
click at [798, 31] on icon at bounding box center [797, 29] width 8 height 8
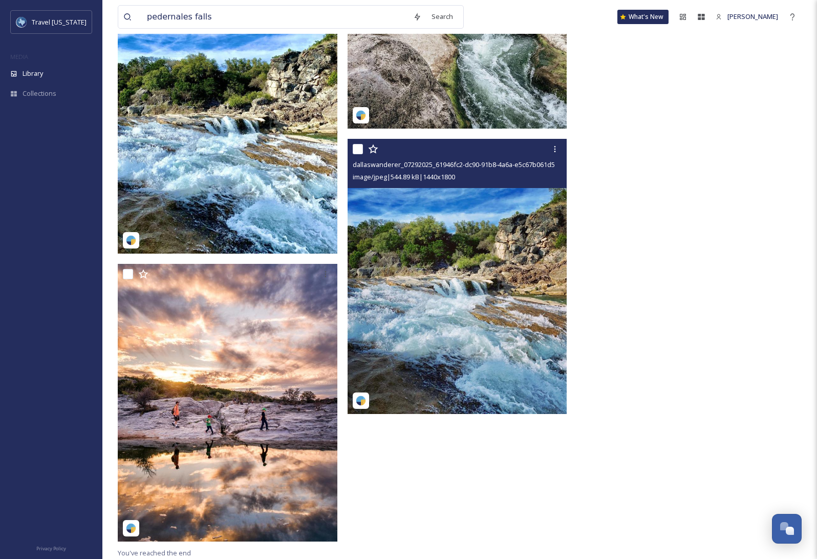
scroll to position [2486, 0]
